Goal: Task Accomplishment & Management: Use online tool/utility

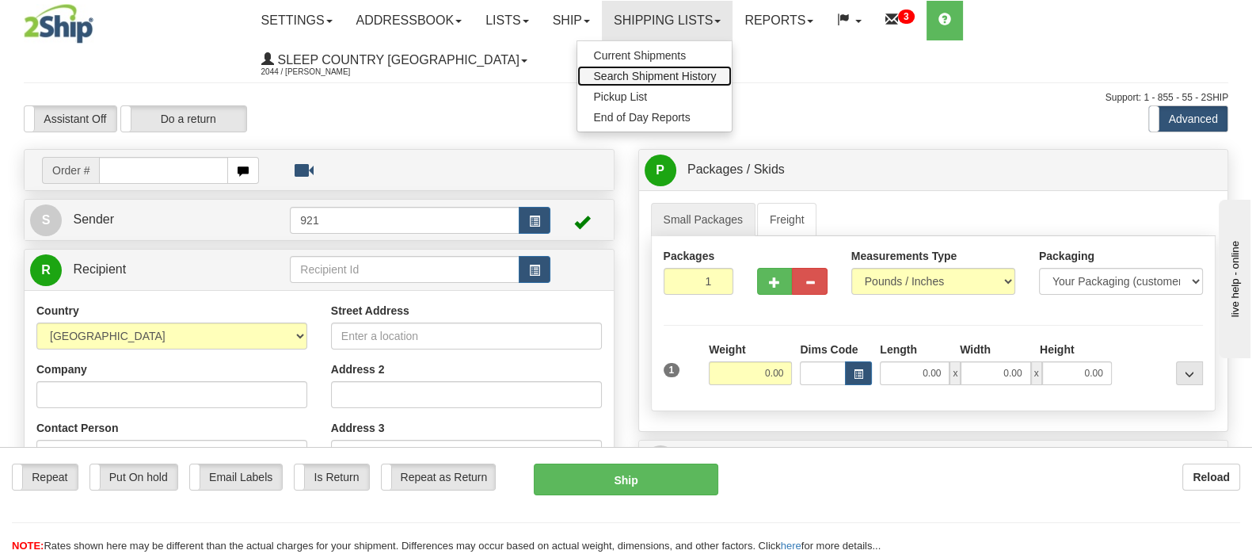
click at [716, 73] on span "Search Shipment History" at bounding box center [654, 76] width 123 height 13
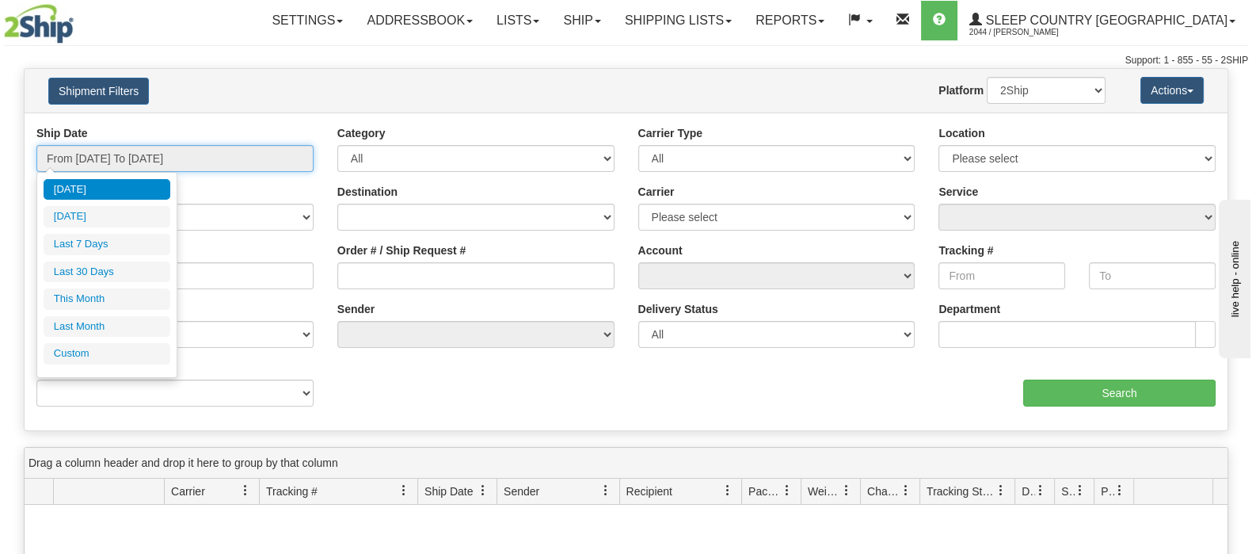
click at [139, 150] on input "From [DATE] To [DATE]" at bounding box center [174, 158] width 277 height 27
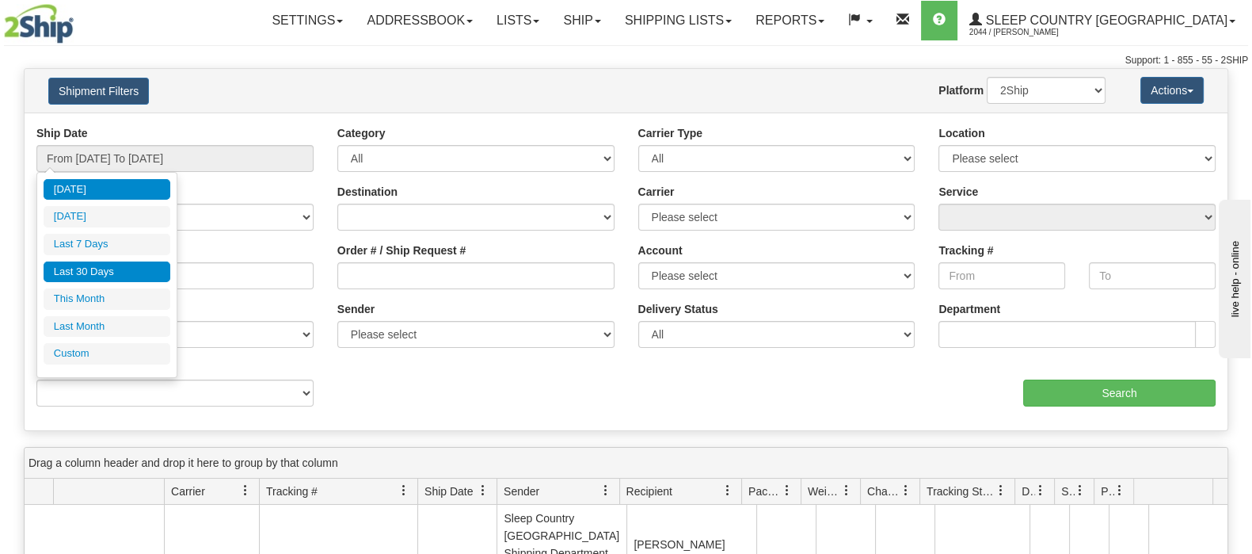
click at [117, 268] on li "Last 30 Days" at bounding box center [107, 271] width 127 height 21
type input "From [DATE] To [DATE]"
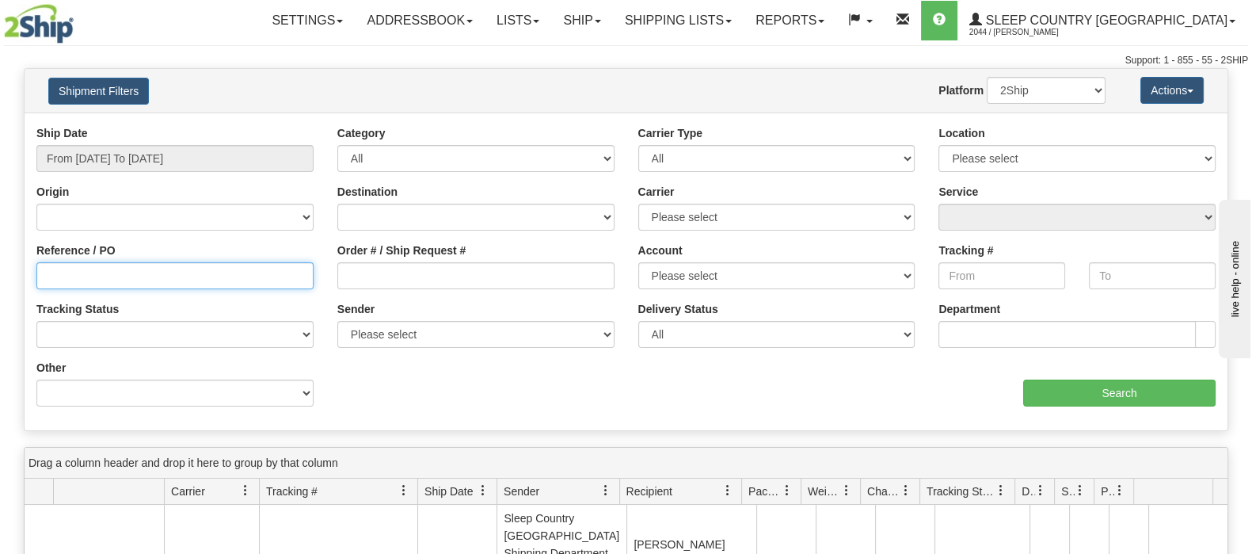
click at [111, 280] on input "Reference / PO" at bounding box center [174, 275] width 277 height 27
paste input "9002I054811"
type input "9002I054811"
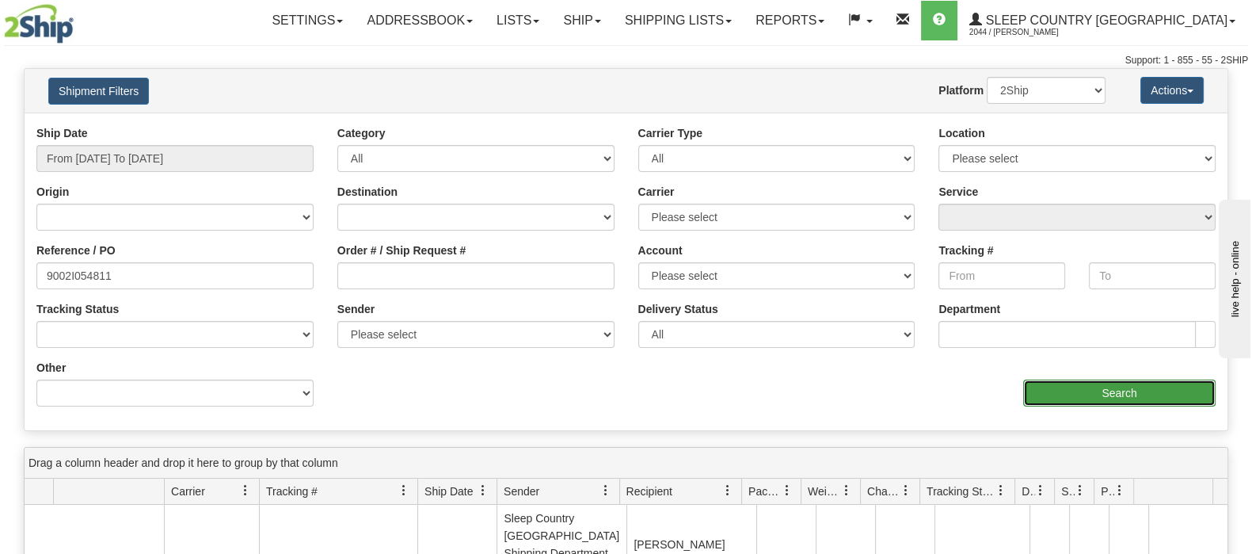
click at [1119, 386] on input "Search" at bounding box center [1119, 392] width 192 height 27
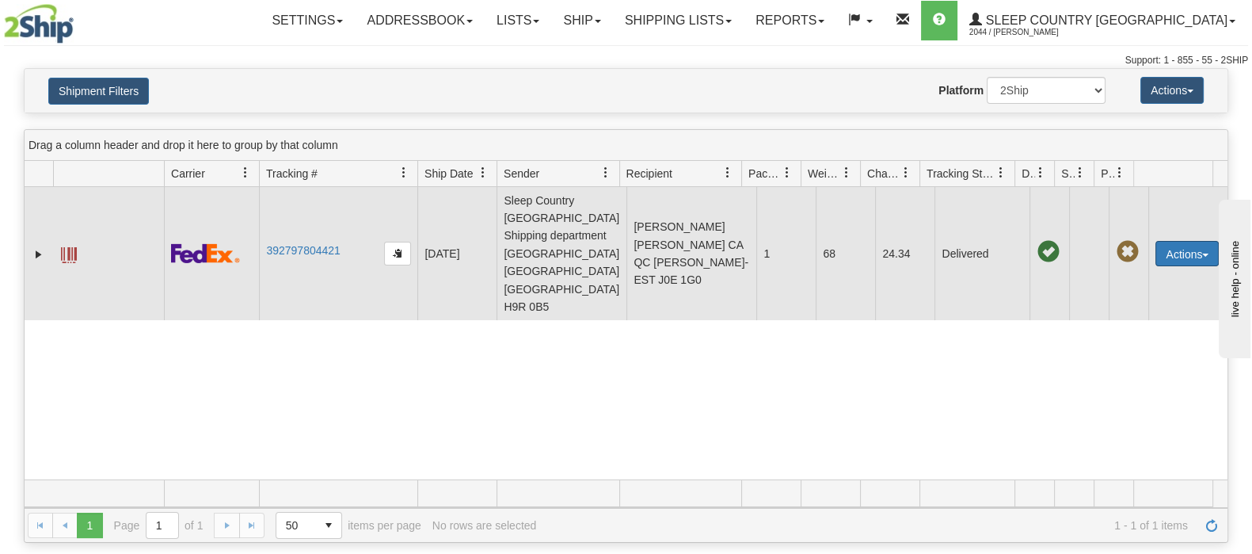
click at [1164, 241] on button "Actions" at bounding box center [1187, 253] width 63 height 25
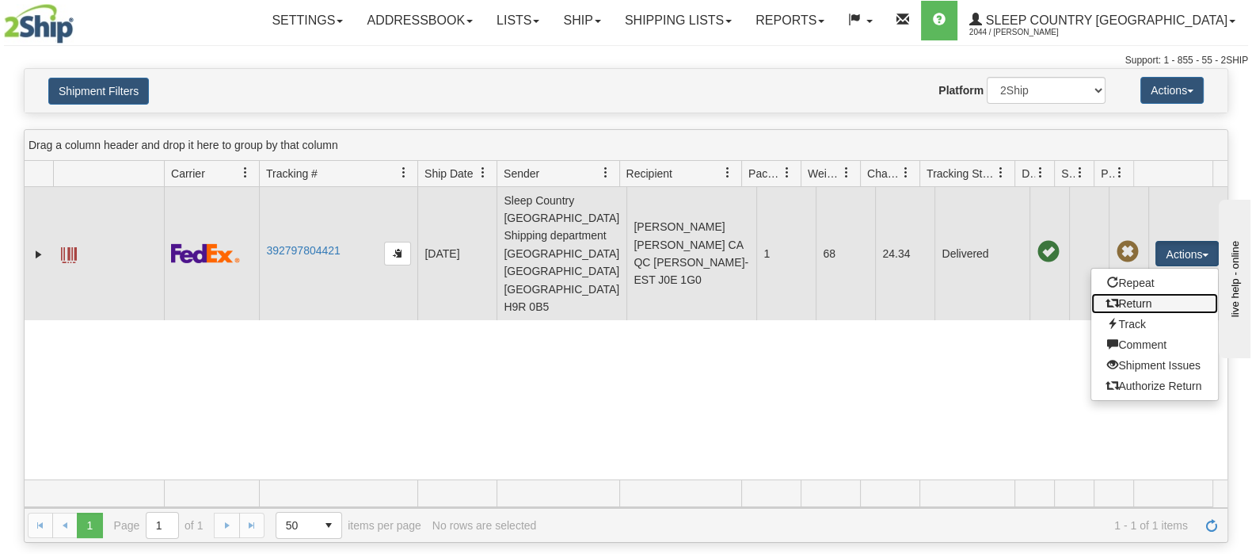
click at [1142, 293] on link "Return" at bounding box center [1155, 303] width 127 height 21
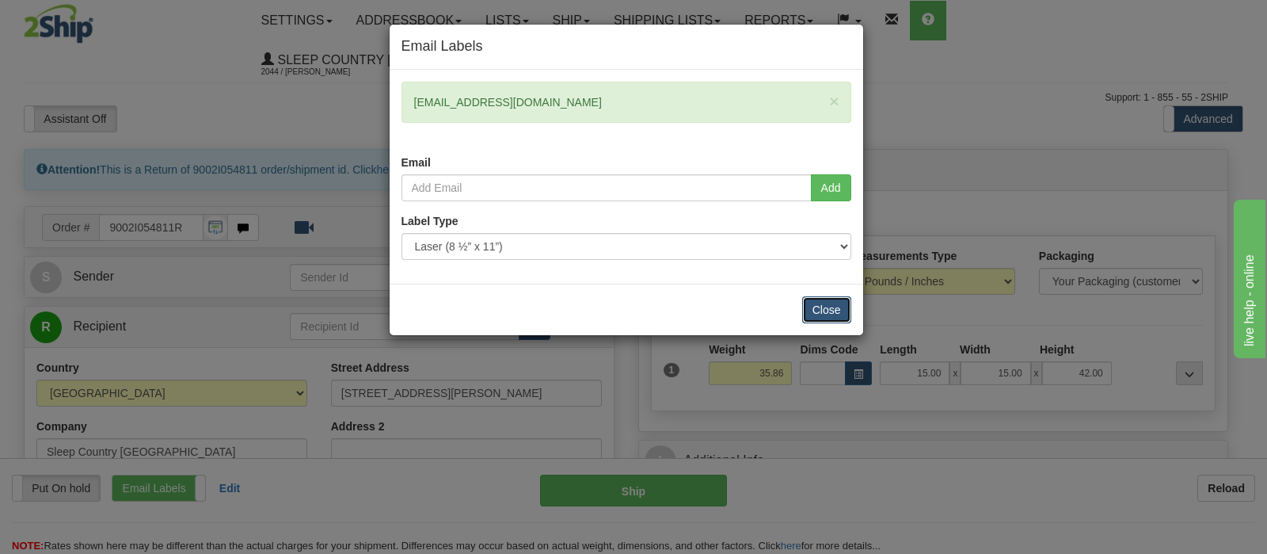
click at [825, 306] on button "Close" at bounding box center [826, 309] width 49 height 27
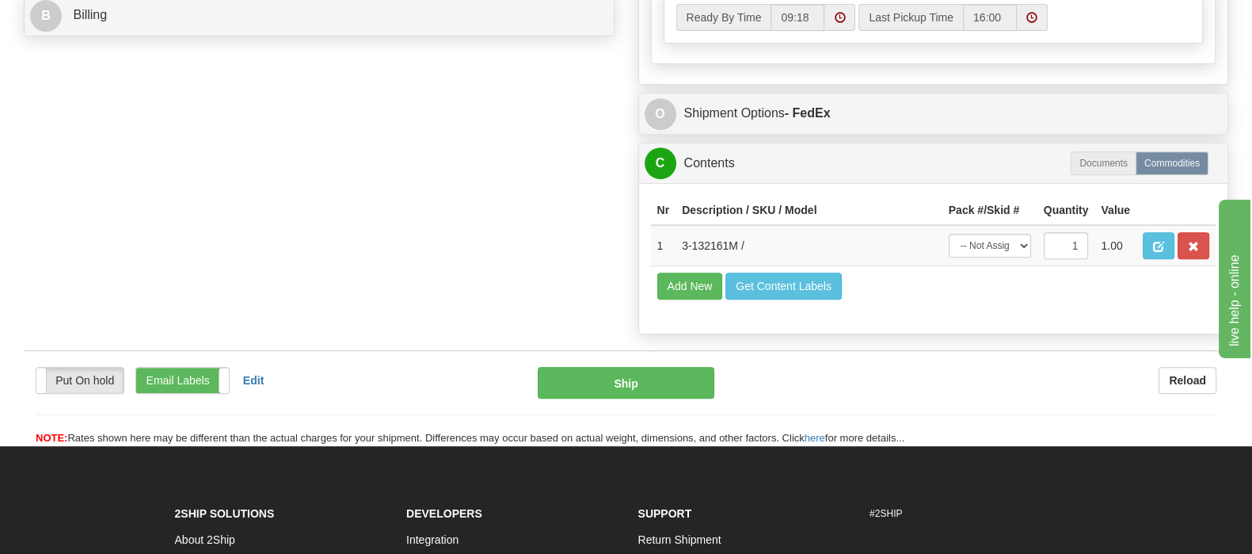
scroll to position [863, 0]
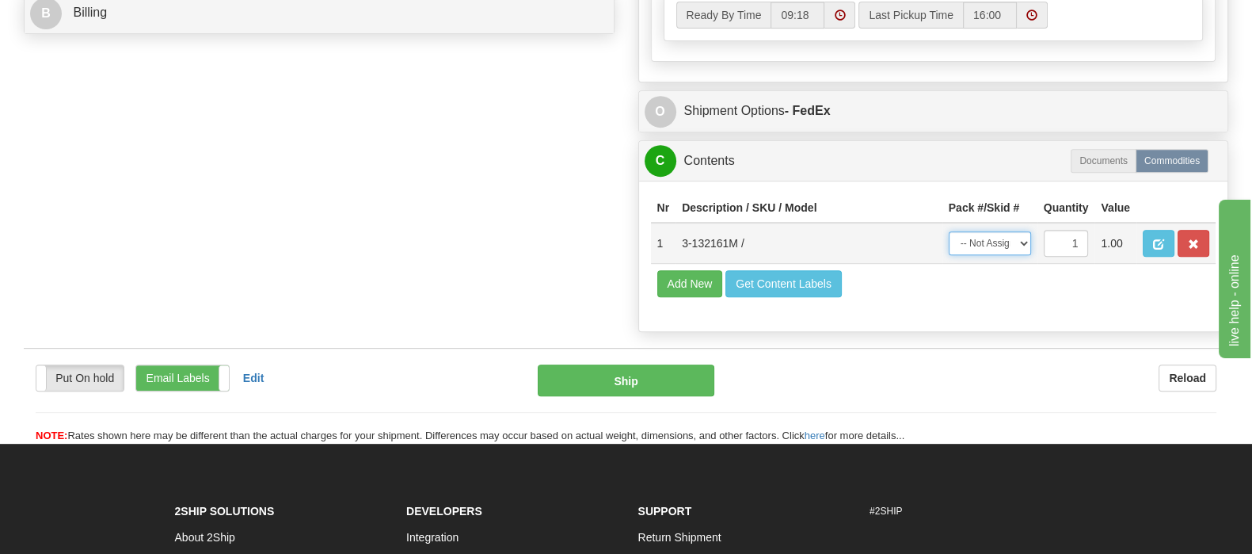
click at [1012, 231] on select "-- Not Assigned -- Package 1" at bounding box center [990, 243] width 82 height 24
select select "0"
click at [949, 231] on select "-- Not Assigned -- Package 1" at bounding box center [990, 243] width 82 height 24
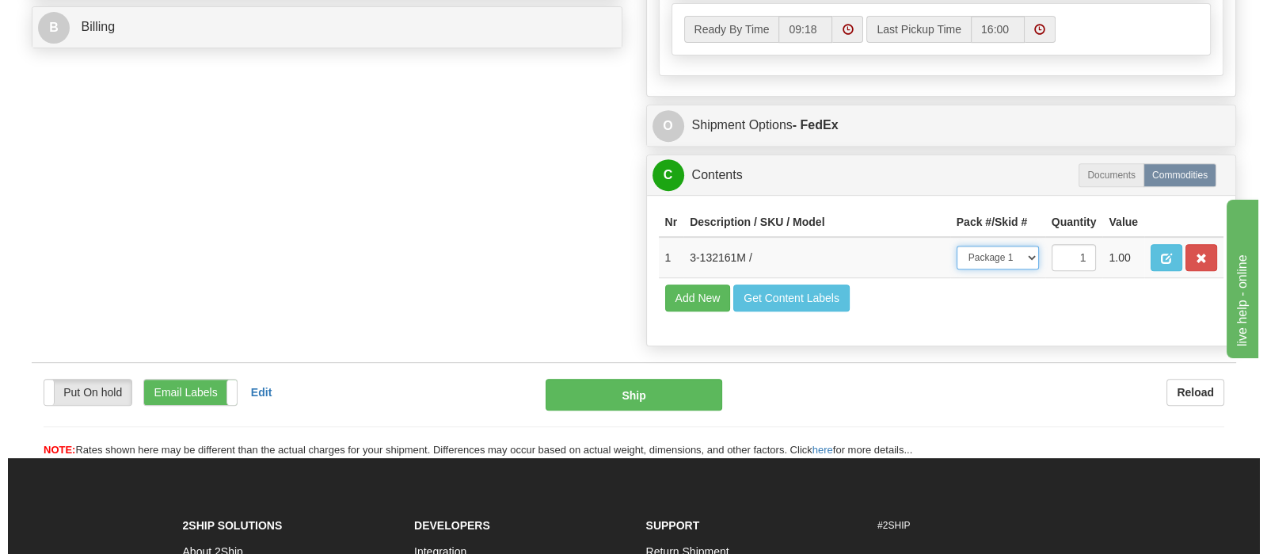
scroll to position [1069, 0]
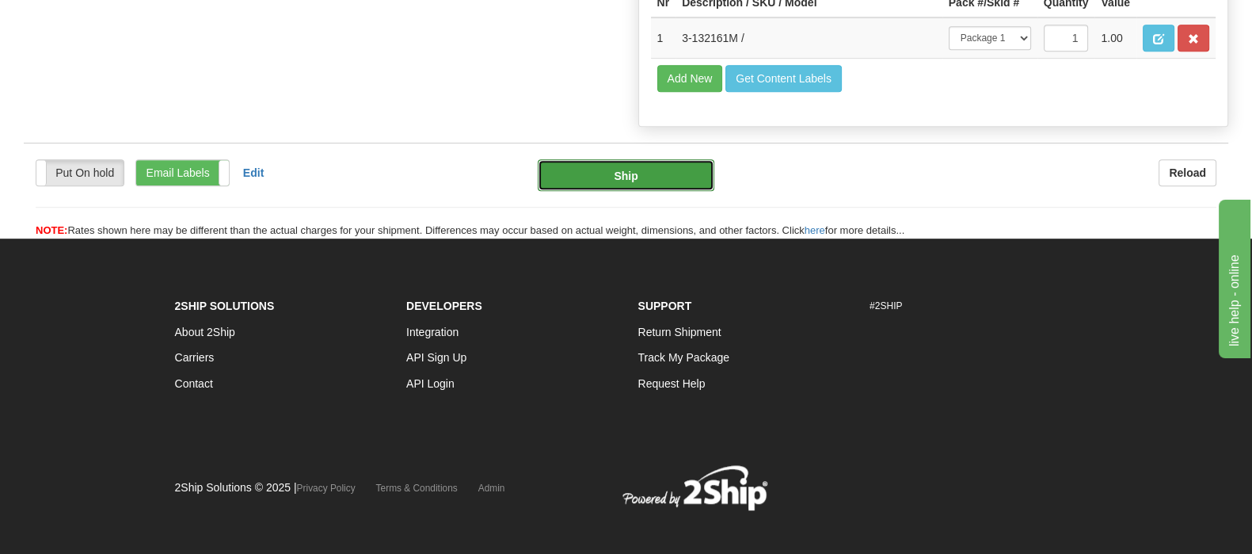
click at [573, 159] on button "Ship" at bounding box center [626, 175] width 177 height 32
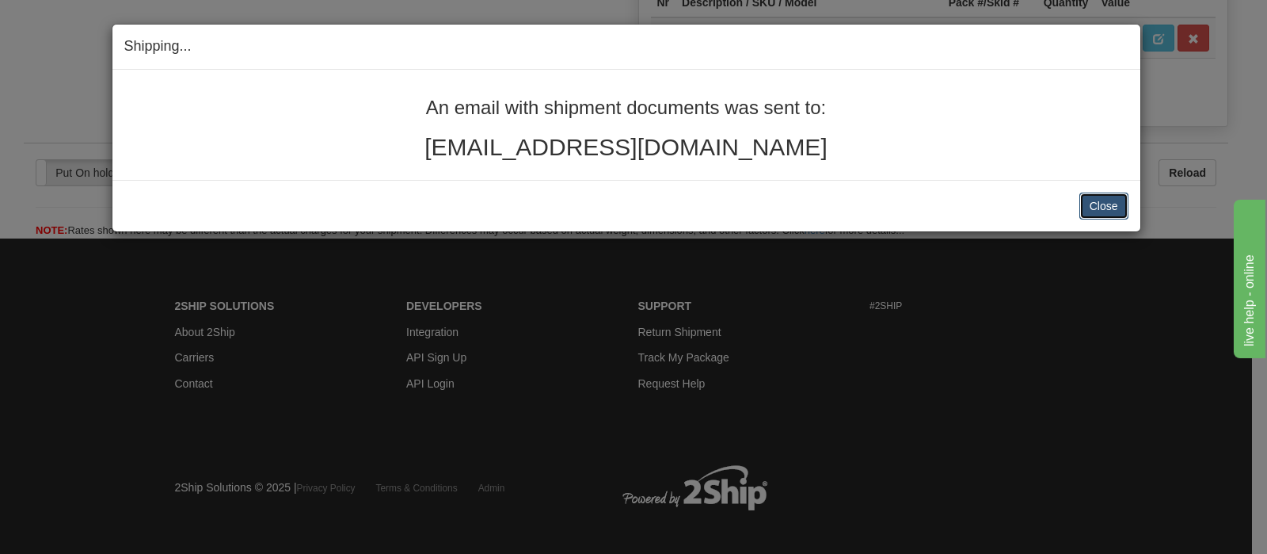
click at [1103, 202] on button "Close" at bounding box center [1104, 205] width 49 height 27
